Goal: Book appointment/travel/reservation

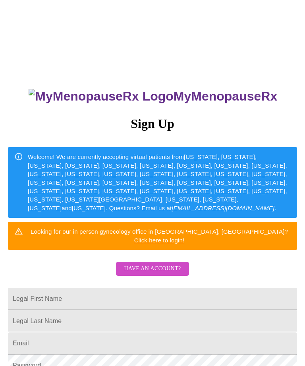
click at [163, 264] on span "Have an account?" at bounding box center [152, 269] width 57 height 10
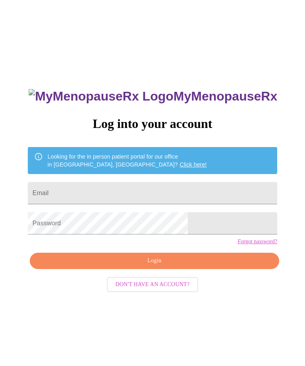
click at [135, 190] on input "Email" at bounding box center [152, 193] width 249 height 22
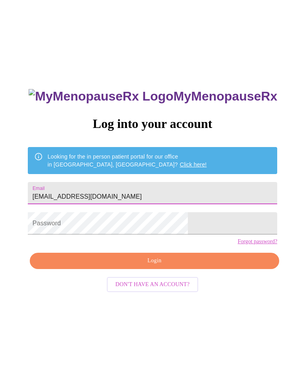
type input "[EMAIL_ADDRESS][DOMAIN_NAME]"
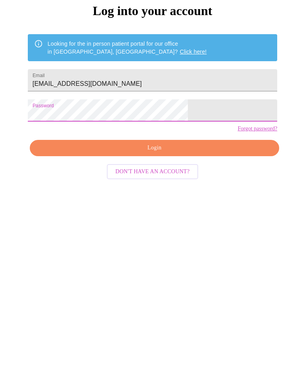
click at [169, 256] on span "Login" at bounding box center [154, 261] width 231 height 10
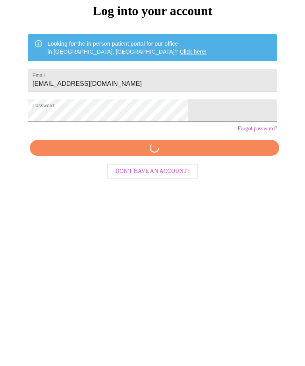
scroll to position [33, 0]
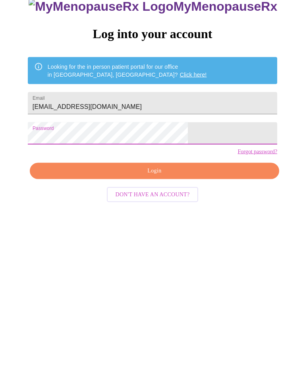
click at [159, 222] on span "Login" at bounding box center [154, 227] width 231 height 10
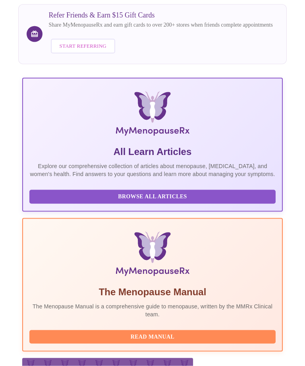
scroll to position [121, 0]
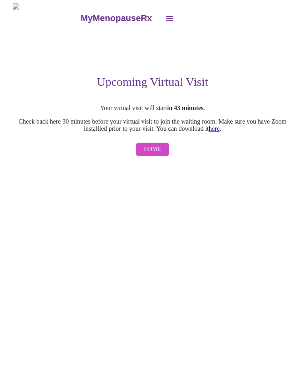
click at [157, 154] on span "Home" at bounding box center [152, 149] width 17 height 10
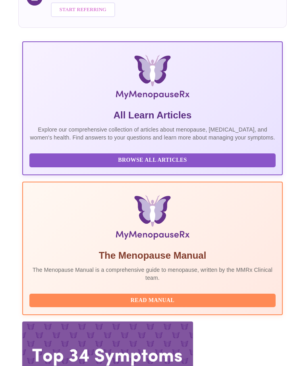
scroll to position [121, 0]
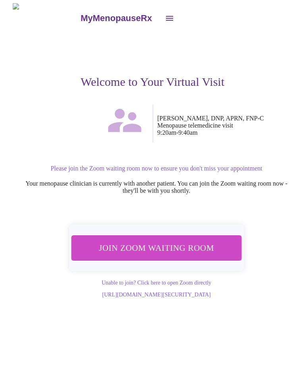
click at [166, 239] on button "Join Zoom Waiting Room" at bounding box center [156, 247] width 178 height 26
click at [169, 250] on span "Join Zoom Waiting Room" at bounding box center [157, 247] width 150 height 15
